Goal: Task Accomplishment & Management: Use online tool/utility

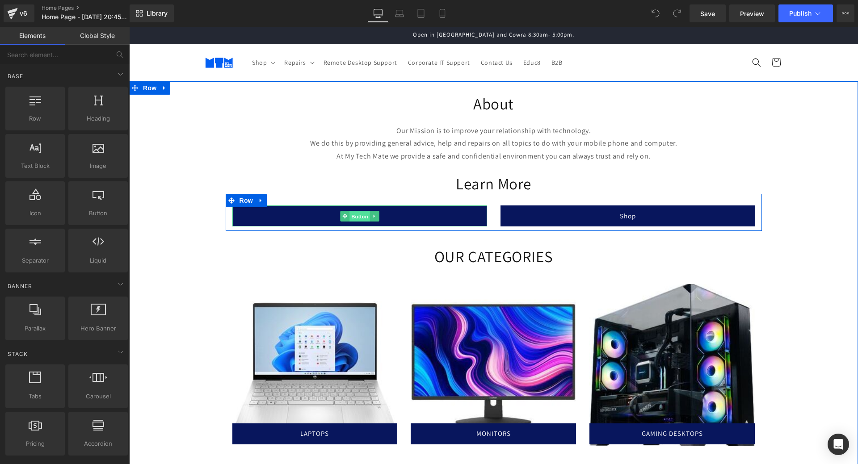
click at [356, 216] on span "Button" at bounding box center [359, 216] width 21 height 11
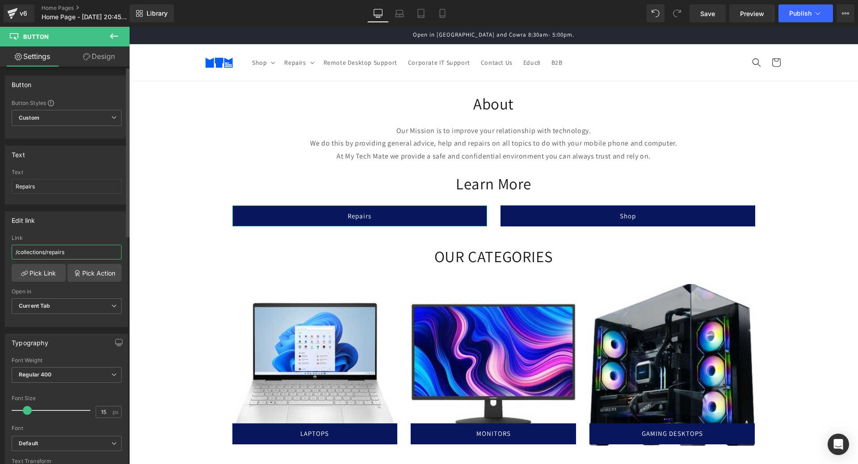
drag, startPoint x: 89, startPoint y: 252, endPoint x: 0, endPoint y: 249, distance: 89.4
click at [0, 249] on div "Edit link /collections/repairs Link /collections/repairs Pick Link Pick Action …" at bounding box center [67, 266] width 134 height 122
type input "reapirs"
click at [35, 267] on link "Pick Link" at bounding box center [39, 273] width 54 height 18
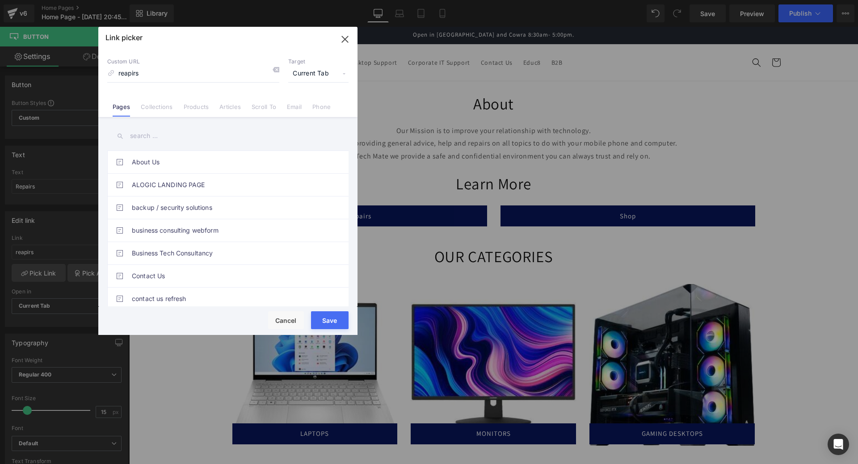
drag, startPoint x: 156, startPoint y: 71, endPoint x: 54, endPoint y: 59, distance: 103.5
click at [46, 71] on div "Link picker Back to Library Insert Custom URL reapirs Target Current Tab Curren…" at bounding box center [429, 232] width 858 height 464
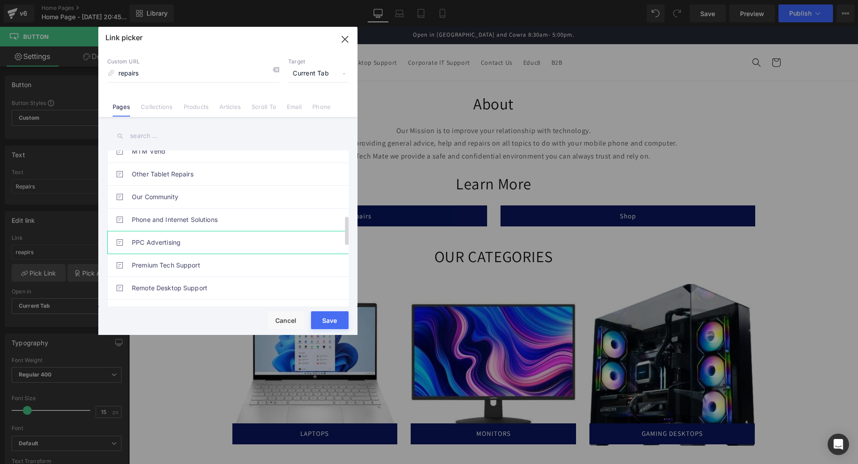
scroll to position [266, 0]
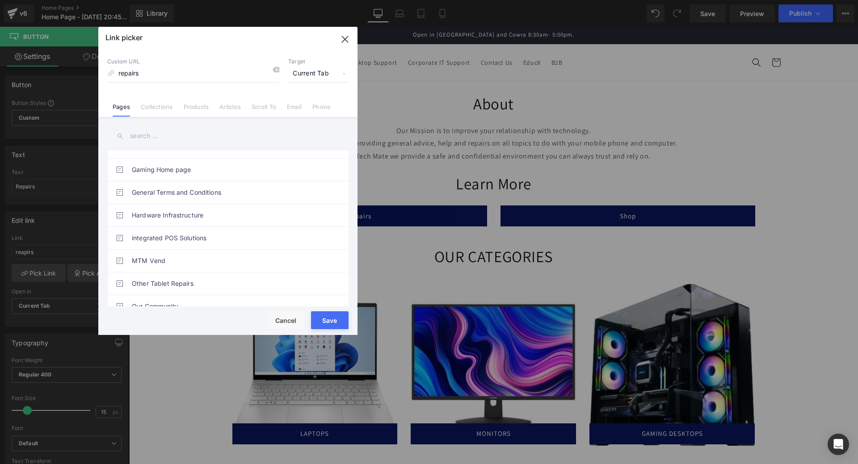
type input "repairs"
click at [149, 133] on input "text" at bounding box center [227, 136] width 241 height 20
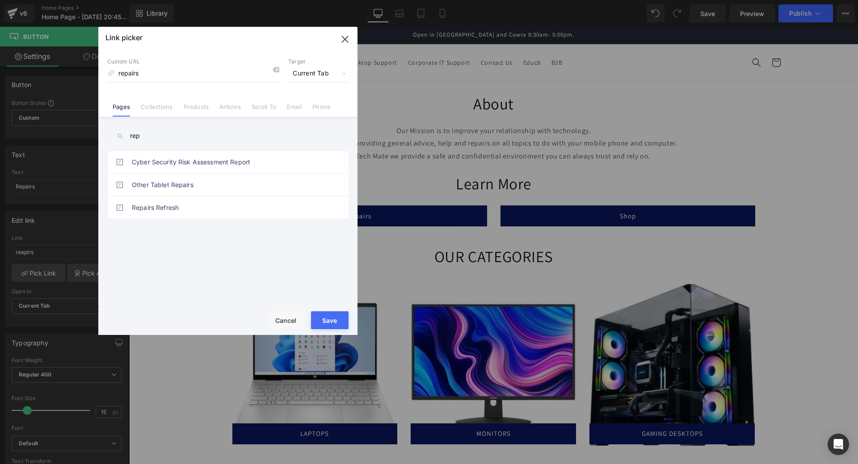
scroll to position [0, 0]
type input "rep"
click at [180, 204] on link "Repairs Refresh" at bounding box center [230, 208] width 197 height 22
type input "/pages/repairs-refresh"
click at [329, 318] on button "Save" at bounding box center [330, 320] width 38 height 18
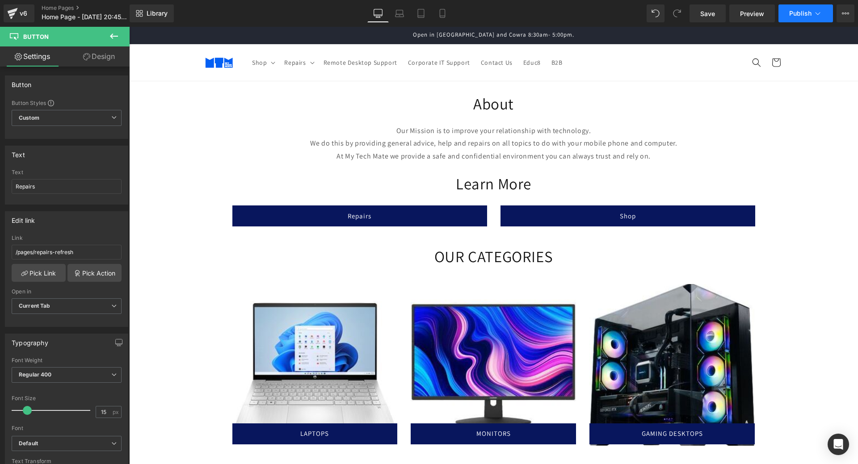
click at [789, 8] on button "Publish" at bounding box center [805, 13] width 55 height 18
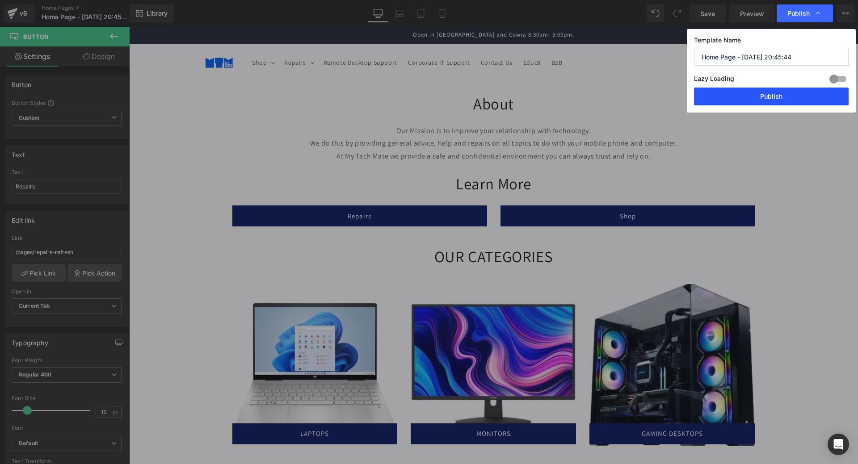
drag, startPoint x: 769, startPoint y: 94, endPoint x: 638, endPoint y: 48, distance: 137.9
click at [769, 94] on button "Publish" at bounding box center [771, 97] width 155 height 18
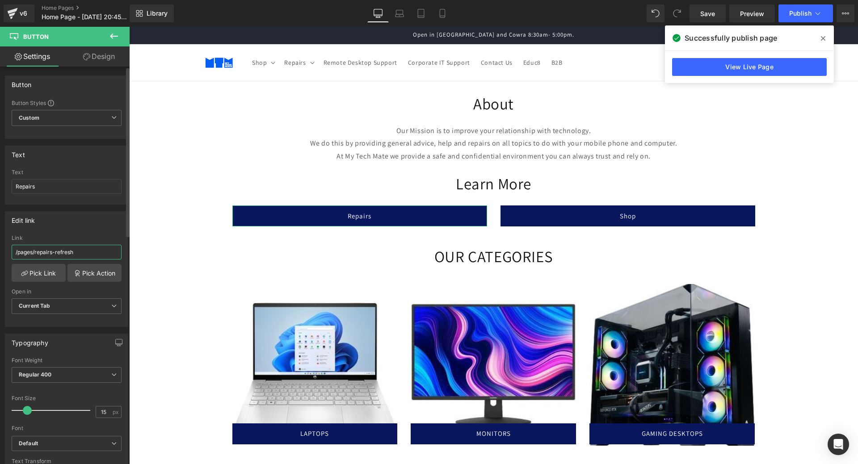
drag, startPoint x: 88, startPoint y: 255, endPoint x: 0, endPoint y: 252, distance: 87.6
click at [0, 252] on div "Edit link /pages/repairs-refresh Link /pages/repairs-refresh Pick Link Pick Act…" at bounding box center [67, 266] width 134 height 122
type input "about"
click at [51, 277] on link "Pick Link" at bounding box center [39, 273] width 54 height 18
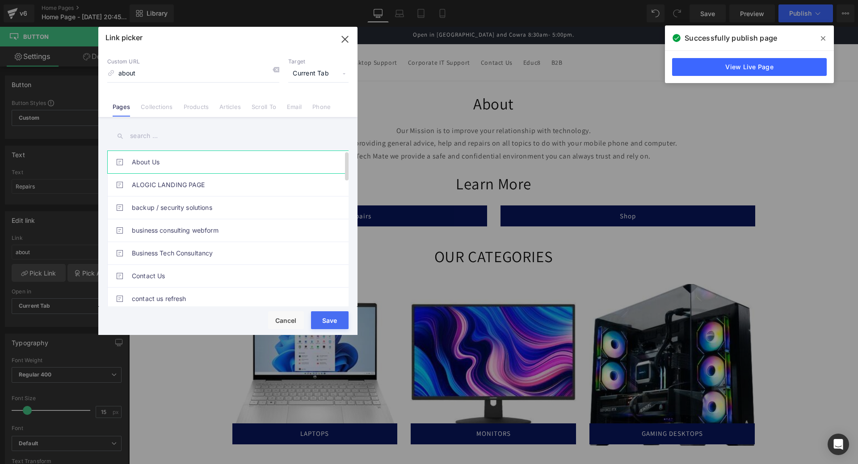
click at [151, 160] on link "About Us" at bounding box center [230, 162] width 197 height 22
type input "/pages/about-us"
click at [323, 321] on button "Save" at bounding box center [330, 320] width 38 height 18
type input "/pages/about-us"
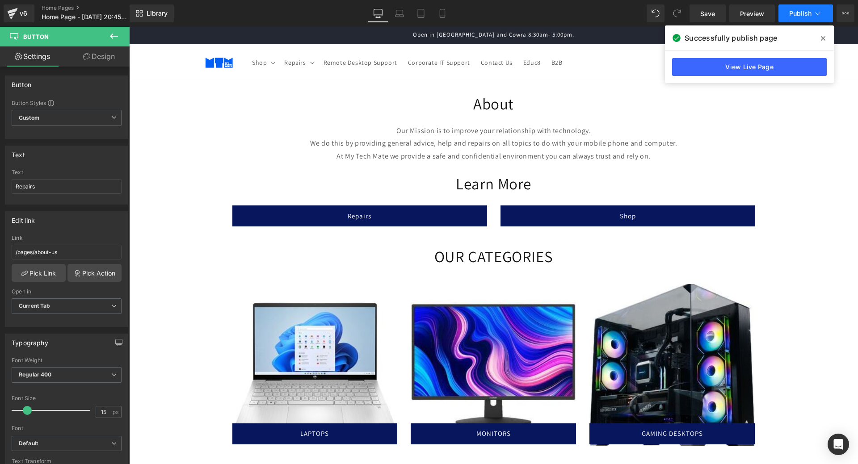
click at [794, 10] on span "Publish" at bounding box center [800, 13] width 22 height 7
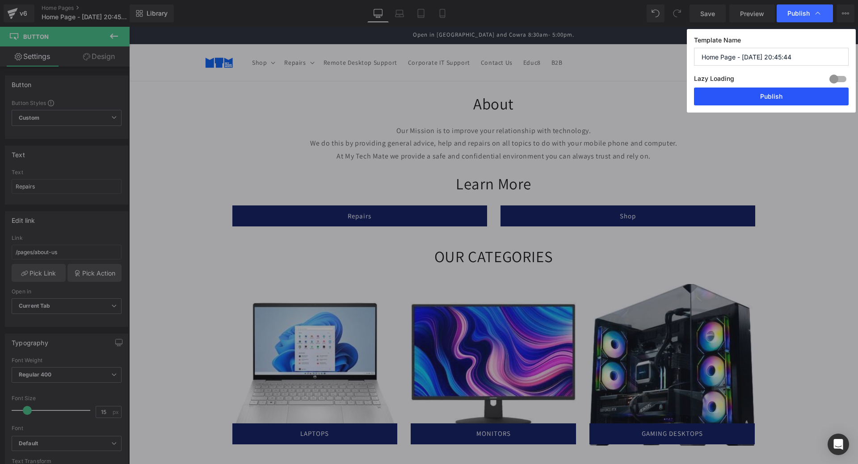
click at [758, 95] on button "Publish" at bounding box center [771, 97] width 155 height 18
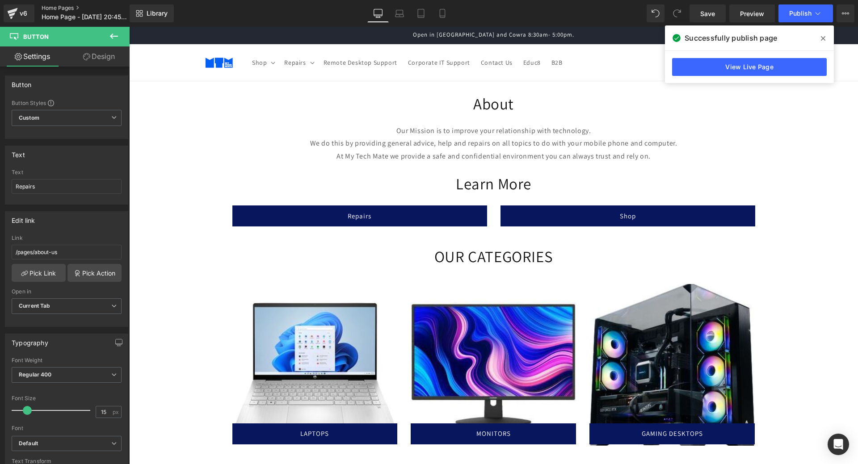
click at [60, 9] on link "Home Pages" at bounding box center [93, 7] width 103 height 7
